Goal: Navigation & Orientation: Find specific page/section

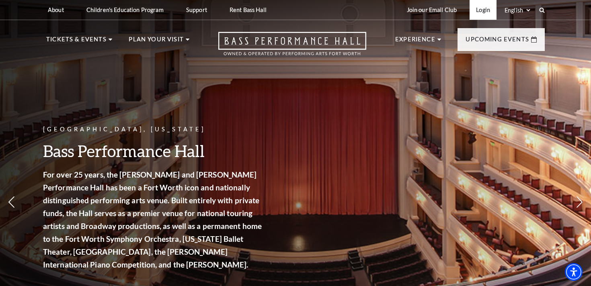
click at [489, 11] on link "Login" at bounding box center [483, 10] width 27 height 20
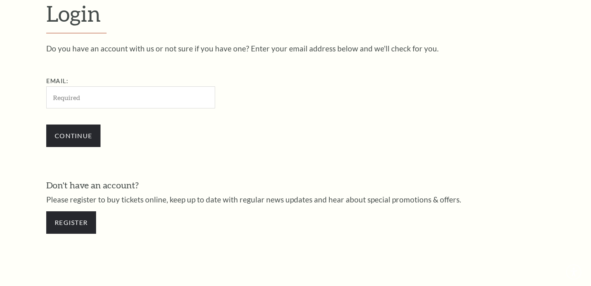
scroll to position [234, 0]
type input "[EMAIL_ADDRESS][DOMAIN_NAME]"
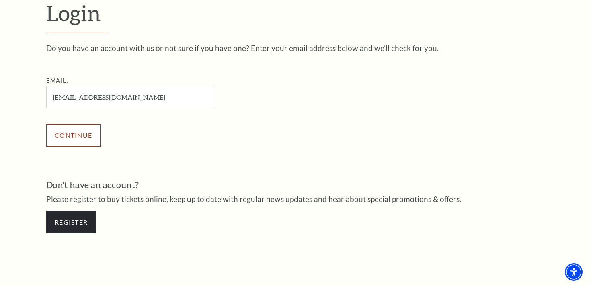
click at [95, 136] on input "Continue" at bounding box center [73, 135] width 54 height 23
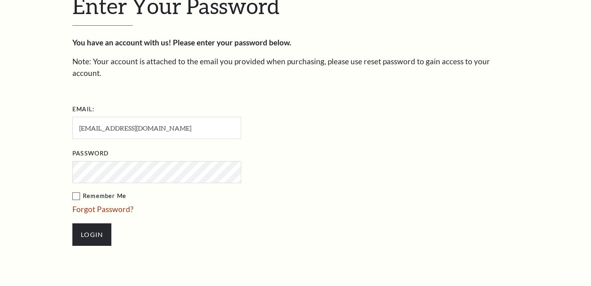
scroll to position [242, 0]
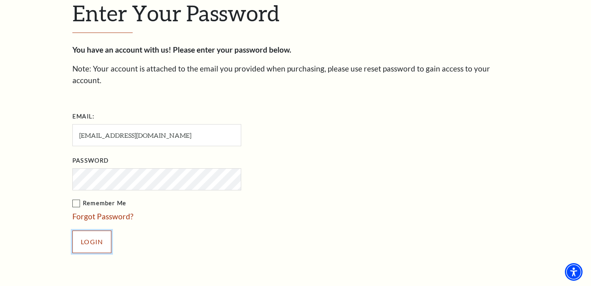
click at [93, 234] on input "Login" at bounding box center [91, 242] width 39 height 23
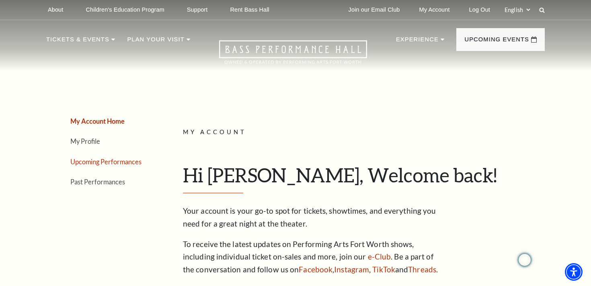
click at [109, 162] on link "Upcoming Performances" at bounding box center [105, 162] width 71 height 8
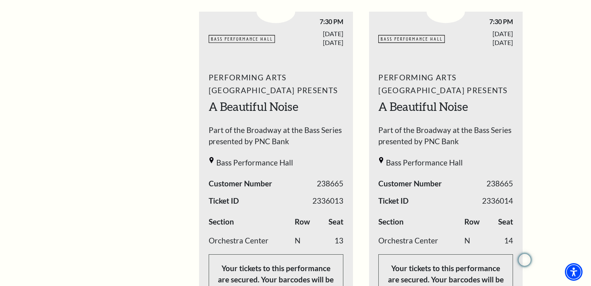
scroll to position [312, 0]
